Goal: Information Seeking & Learning: Learn about a topic

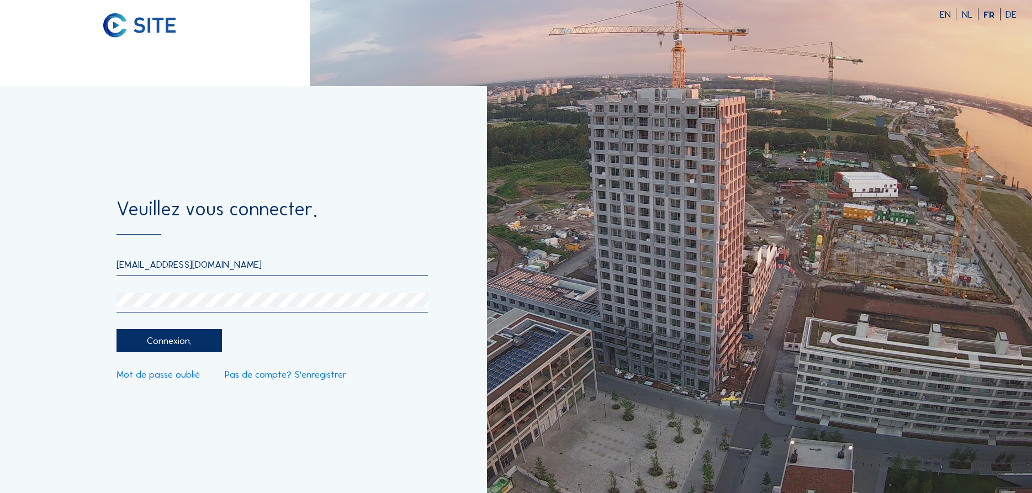
type input "[EMAIL_ADDRESS][DOMAIN_NAME]"
click at [172, 343] on div "Connexion." at bounding box center [169, 340] width 105 height 23
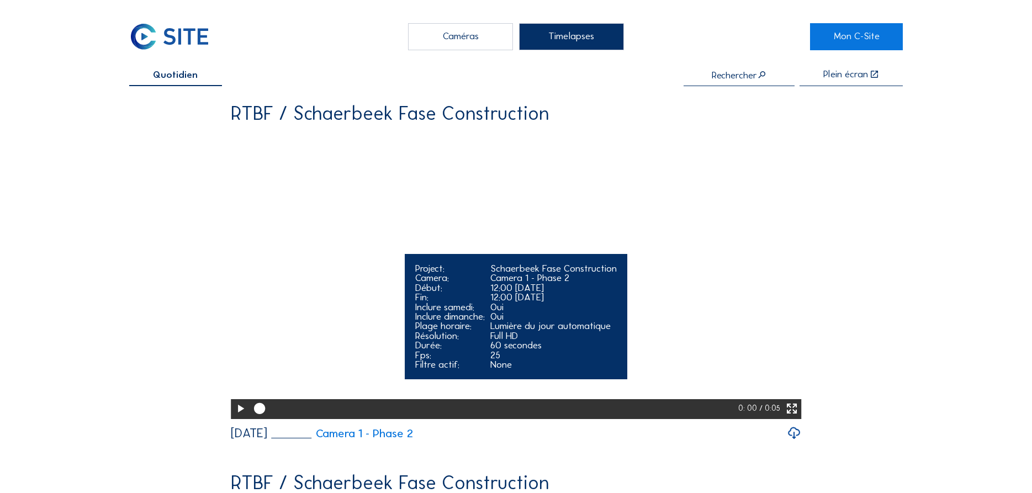
click at [239, 417] on icon at bounding box center [240, 409] width 13 height 16
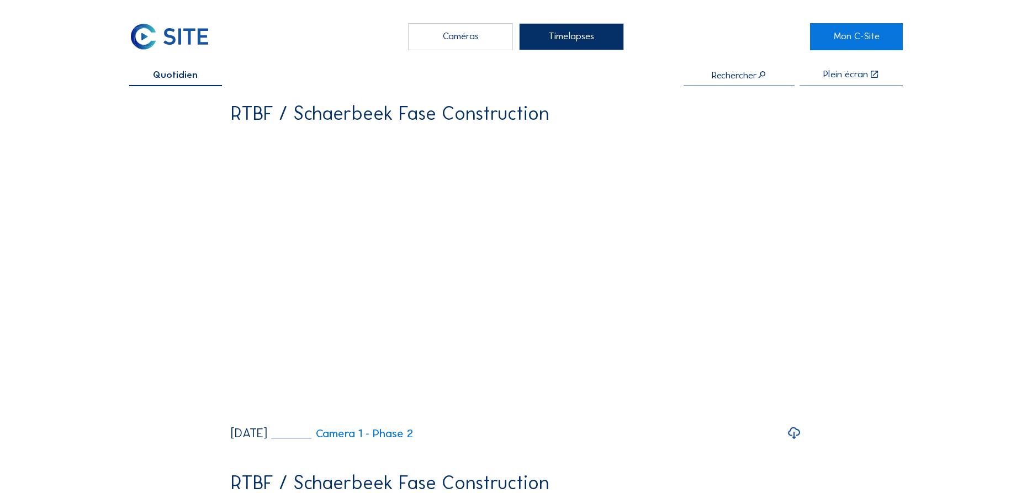
click at [582, 39] on div "Timelapses" at bounding box center [571, 36] width 105 height 27
click at [720, 78] on input "text" at bounding box center [739, 75] width 111 height 10
click at [713, 75] on input "text" at bounding box center [739, 75] width 111 height 10
click at [166, 75] on span "Quotidien" at bounding box center [175, 74] width 45 height 9
click at [459, 41] on div "Caméras" at bounding box center [460, 36] width 105 height 27
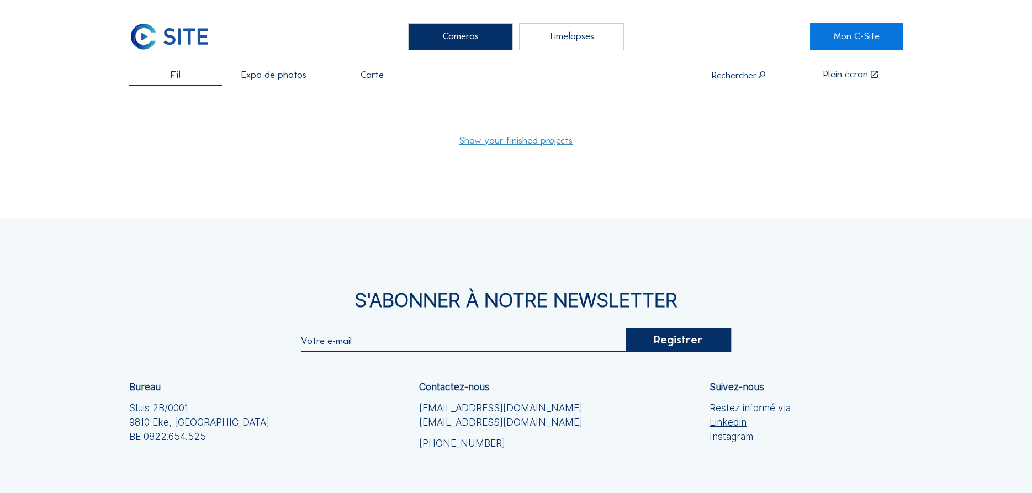
click at [567, 39] on div "Timelapses" at bounding box center [571, 36] width 105 height 27
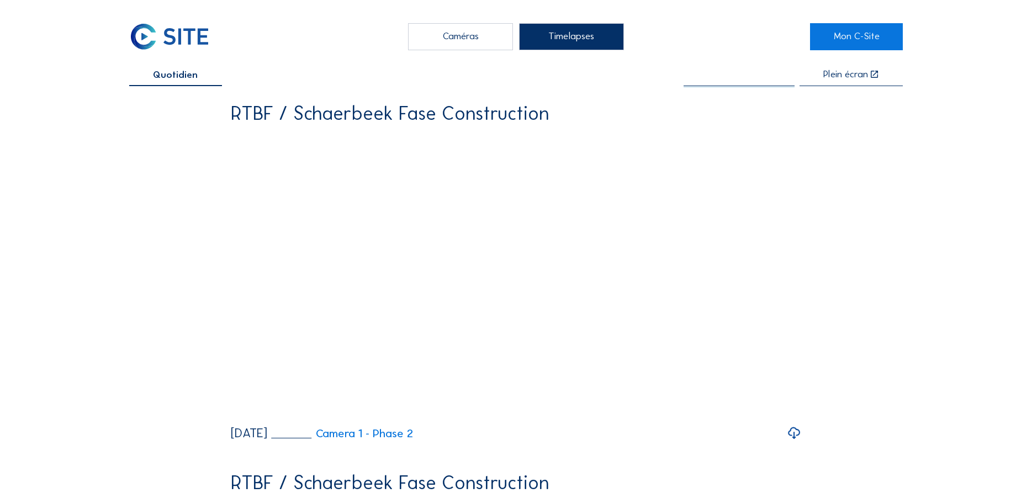
click at [698, 81] on input "text" at bounding box center [739, 75] width 111 height 10
click at [719, 98] on div "RTBF / Schaerbeek Fase Construction" at bounding box center [738, 99] width 123 height 9
type input "RTBF / Schaerbeek Fase Construction"
